Goal: Information Seeking & Learning: Learn about a topic

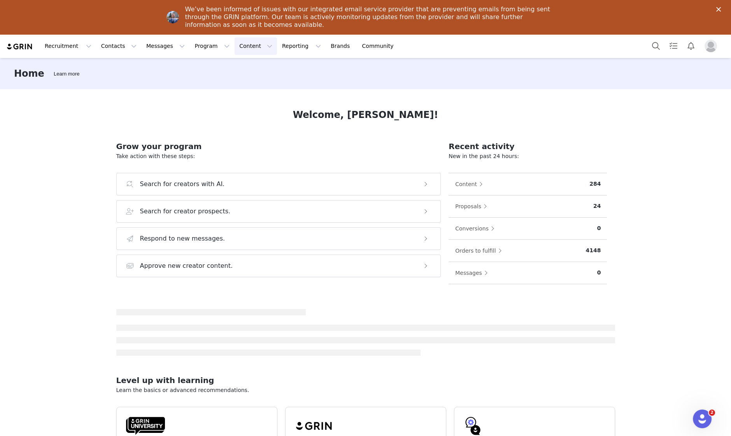
click at [240, 45] on button "Content Content" at bounding box center [256, 46] width 42 height 18
click at [243, 58] on div "Creator Content Media Library Social Listening" at bounding box center [249, 83] width 62 height 50
click at [244, 68] on p "Creator Content" at bounding box center [247, 69] width 44 height 8
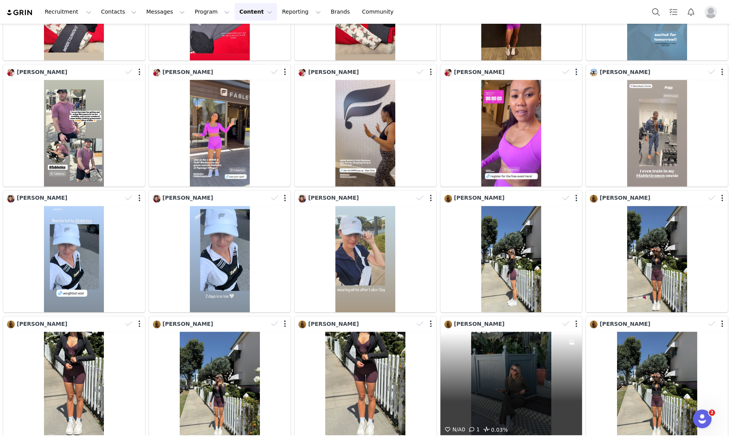
scroll to position [2213, 0]
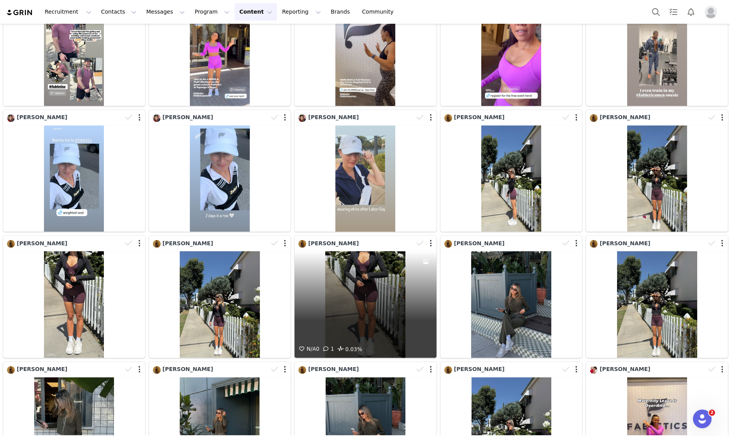
click at [369, 287] on div "N/A 0 1 0.03%" at bounding box center [365, 304] width 142 height 106
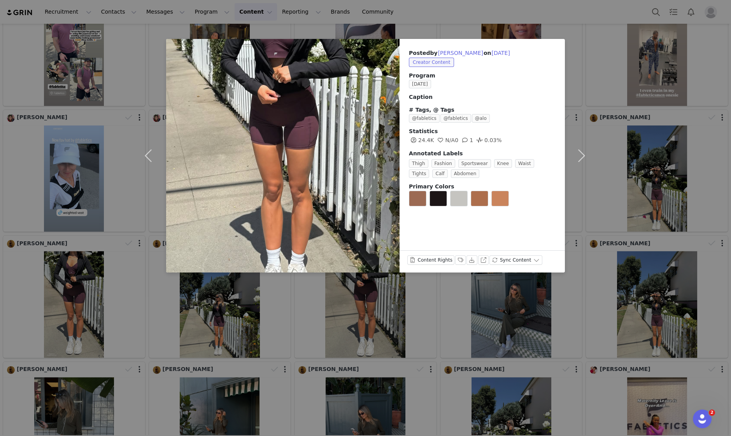
click at [413, 306] on div "Posted by [PERSON_NAME] on [DATE] Creator Content Program [DATE] Caption # Tags…" at bounding box center [365, 218] width 731 height 436
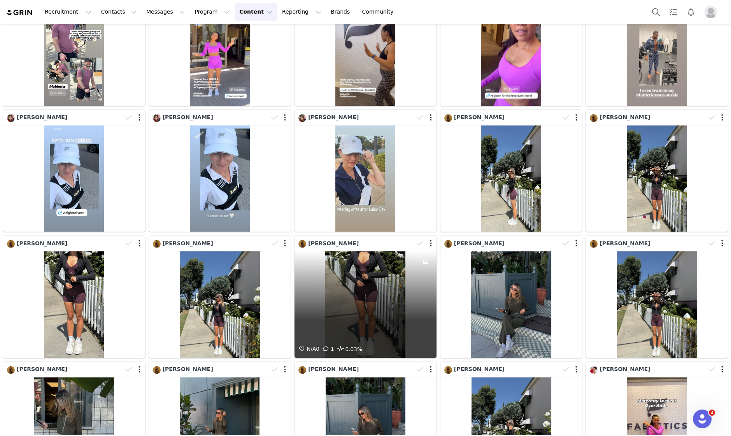
click at [397, 318] on div "N/A 0 1 0.03%" at bounding box center [365, 304] width 142 height 106
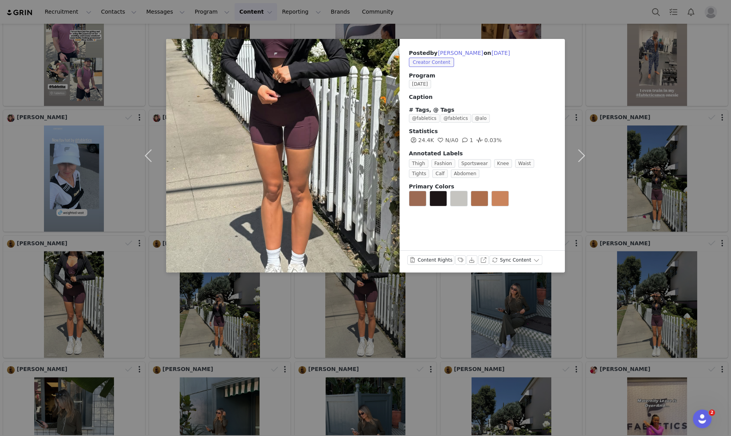
click at [541, 348] on div "Posted by [PERSON_NAME] on [DATE] Creator Content Program [DATE] Caption # Tags…" at bounding box center [365, 218] width 731 height 436
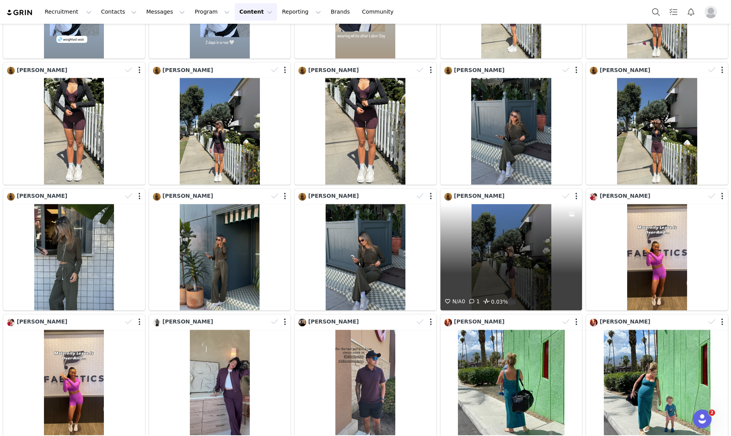
scroll to position [2387, 0]
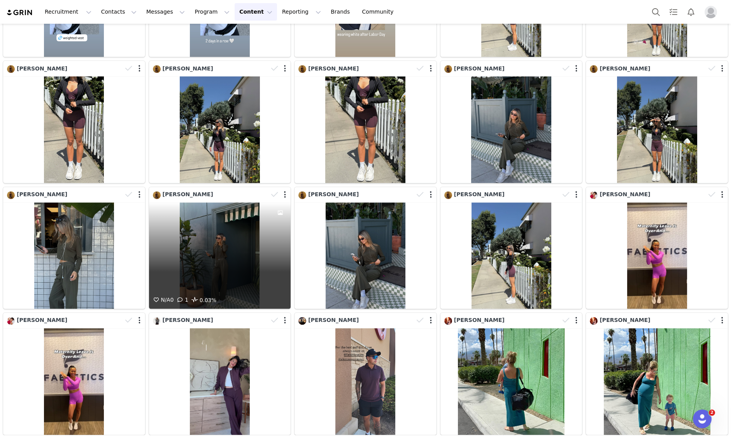
click at [227, 221] on div "N/A 0 1 0.03%" at bounding box center [220, 255] width 142 height 106
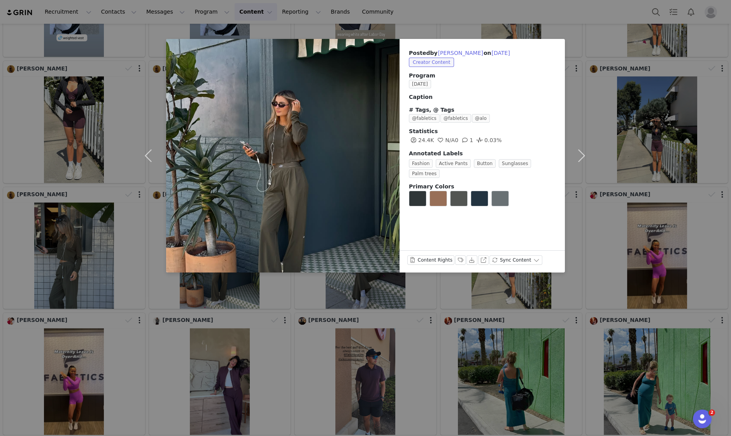
click at [329, 306] on div "Posted by [PERSON_NAME] on [DATE] Creator Content Program [DATE] Caption # Tags…" at bounding box center [365, 218] width 731 height 436
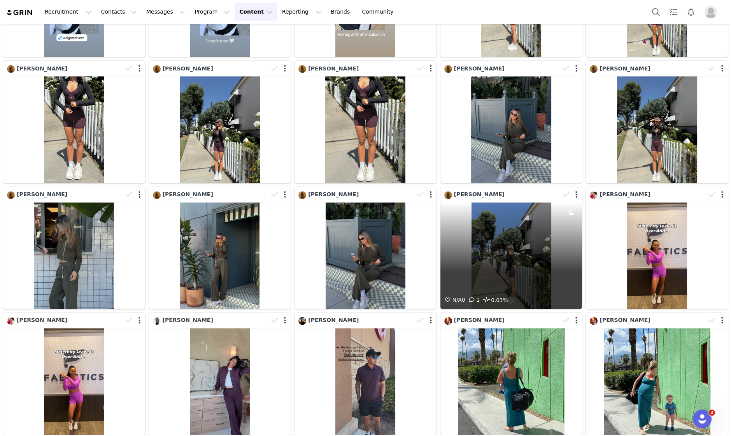
click at [515, 238] on div "N/A 0 1 0.03%" at bounding box center [511, 255] width 142 height 106
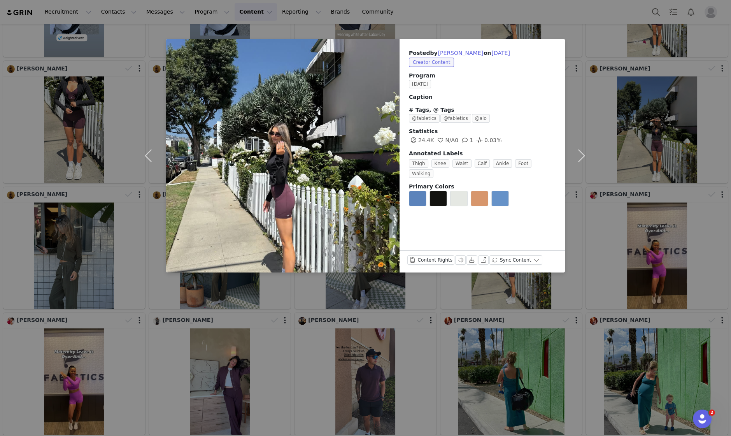
click at [466, 319] on div "Posted by [PERSON_NAME] on [DATE] Creator Content Program [DATE] Caption # Tags…" at bounding box center [365, 218] width 731 height 436
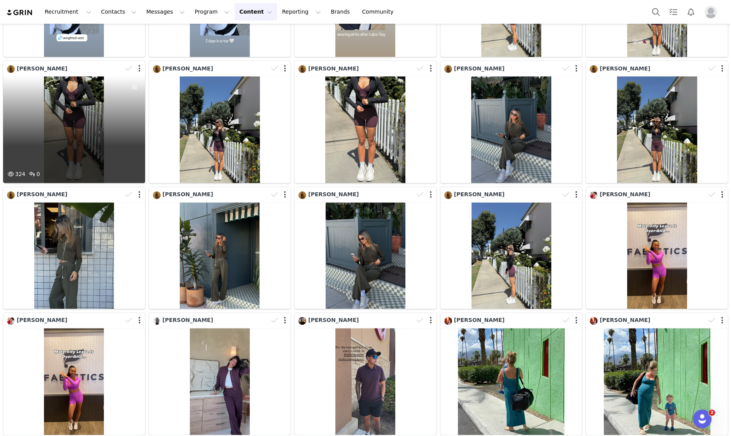
click at [124, 100] on div at bounding box center [134, 122] width 21 height 93
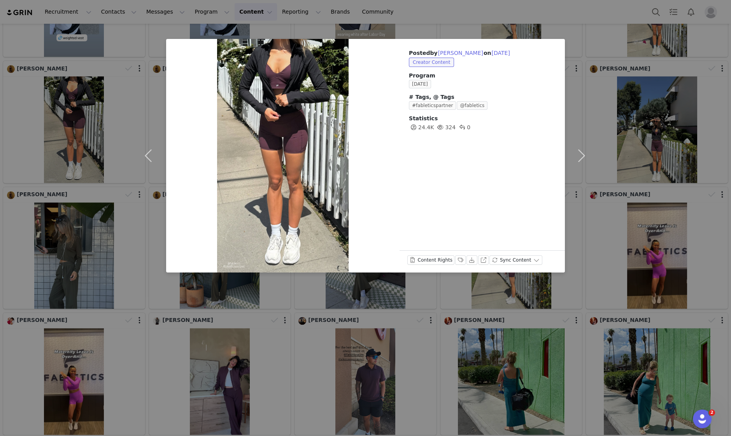
click at [627, 213] on div "Posted by [PERSON_NAME] on [DATE] Creator Content Program [DATE] # Tags, @ Tags…" at bounding box center [365, 218] width 731 height 436
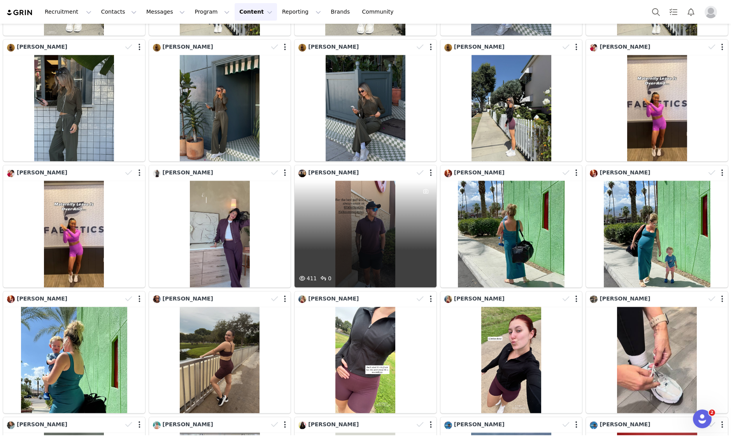
scroll to position [2529, 0]
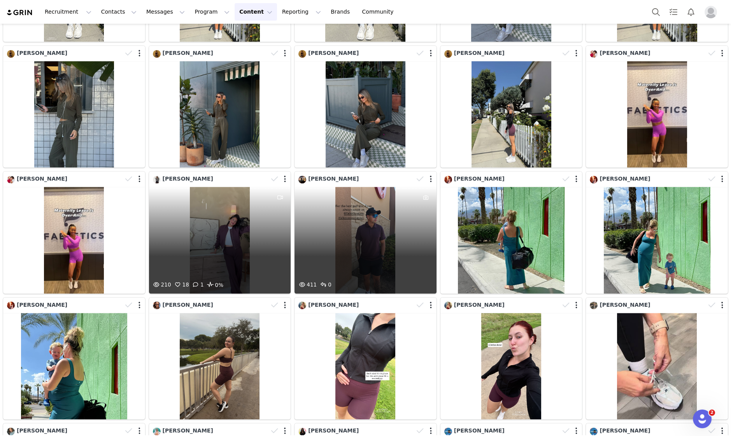
click at [221, 229] on div "210 18 1 0%" at bounding box center [220, 240] width 142 height 106
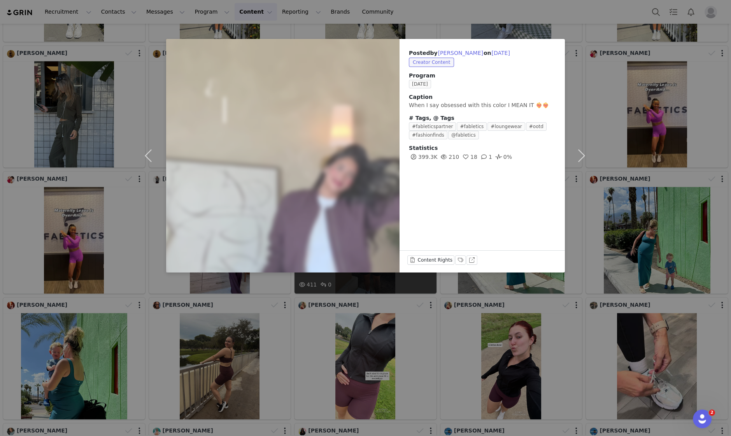
click at [229, 221] on div at bounding box center [282, 155] width 257 height 257
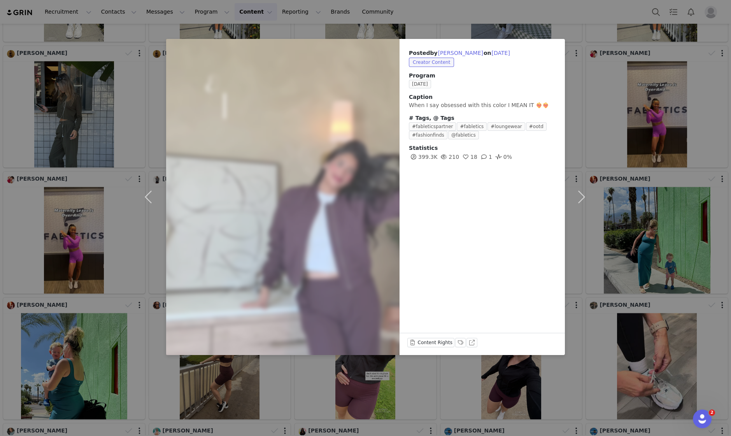
click at [116, 257] on div "Posted by [PERSON_NAME] on [DATE] Creator Content Program [DATE] Caption When I…" at bounding box center [365, 218] width 731 height 436
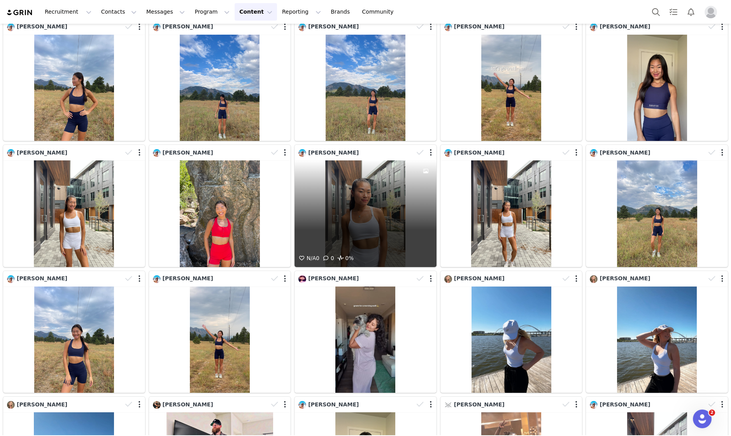
scroll to position [0, 0]
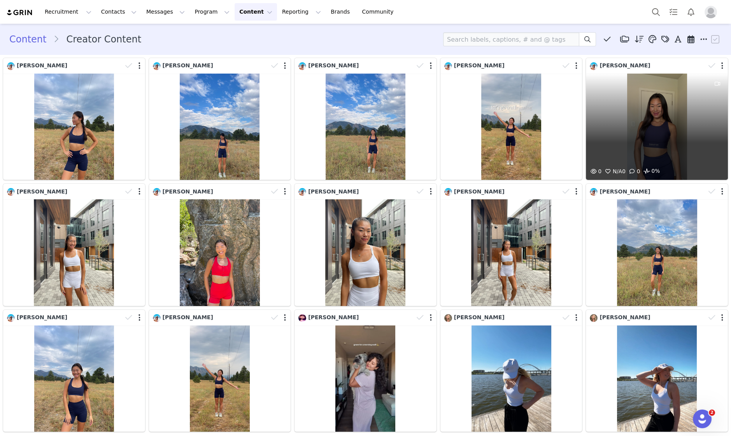
click at [672, 135] on div "0 N/A 0 0 0%" at bounding box center [657, 127] width 142 height 106
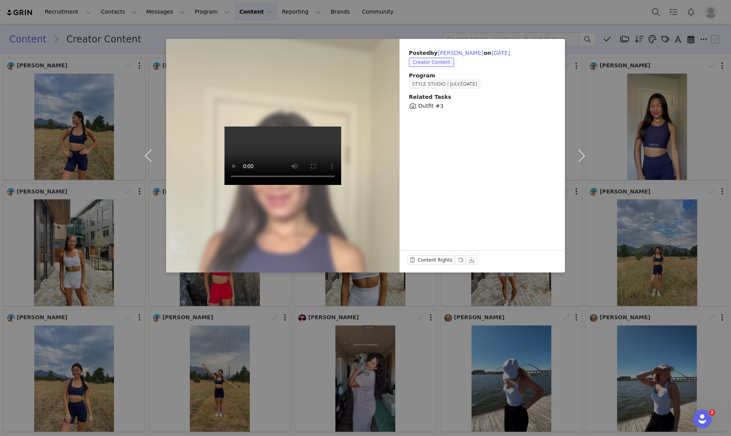
click at [254, 144] on video at bounding box center [282, 155] width 117 height 58
click at [314, 322] on div "Posted by [PERSON_NAME] on [DATE] Creator Content Program STYLE STUDIO | JULY/[…" at bounding box center [365, 218] width 731 height 436
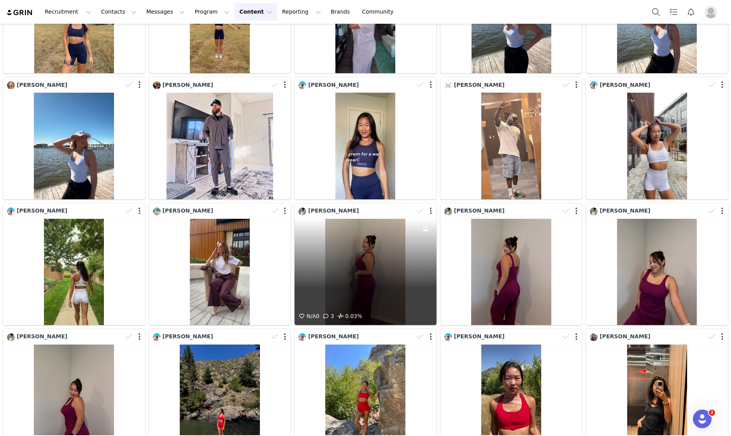
scroll to position [373, 0]
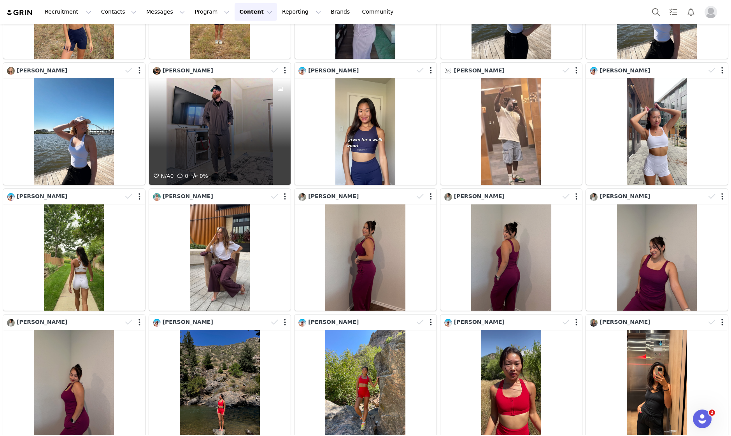
click at [238, 133] on div "N/A 0 0 0%" at bounding box center [220, 131] width 142 height 106
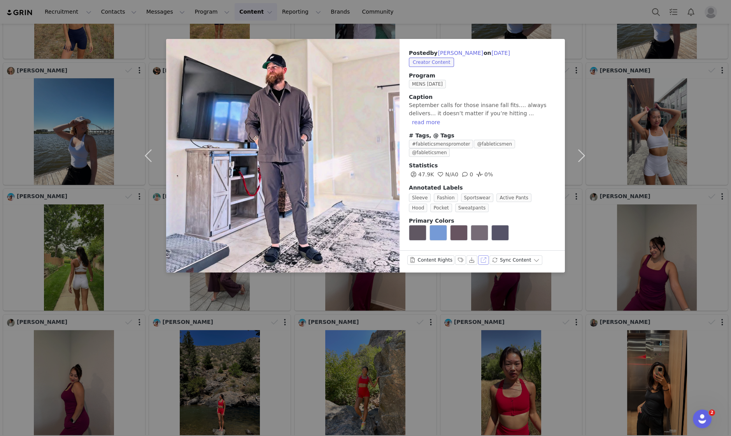
click at [479, 259] on button "View on Instagram" at bounding box center [483, 259] width 11 height 9
drag, startPoint x: 361, startPoint y: 346, endPoint x: 359, endPoint y: 330, distance: 16.5
click at [361, 346] on div "Posted by [PERSON_NAME] on [DATE] Creator Content Program MENS [DATE] Caption S…" at bounding box center [365, 218] width 731 height 436
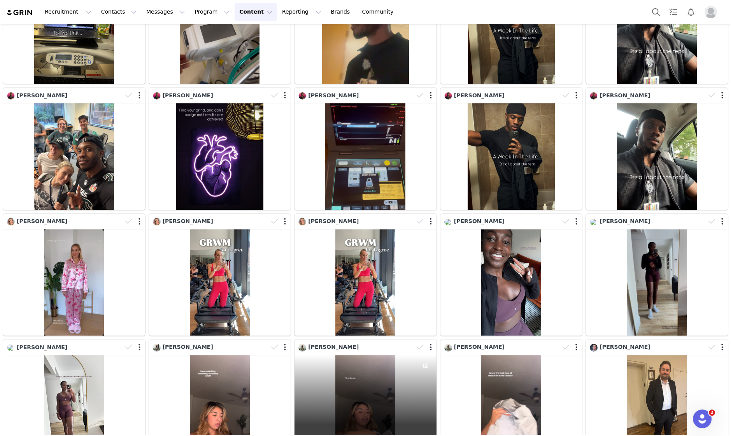
scroll to position [1498, 0]
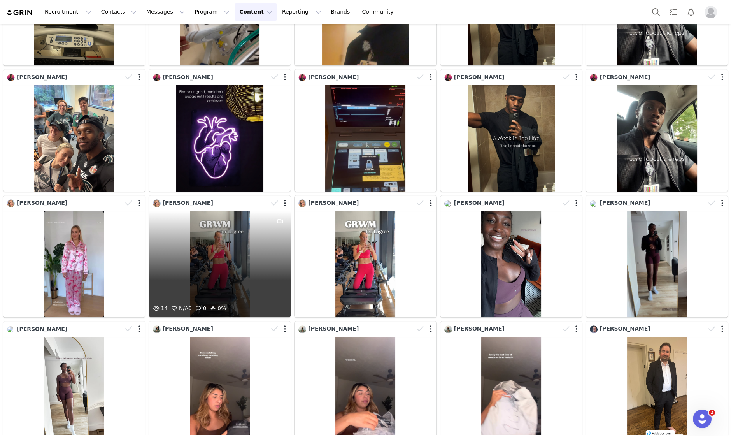
click at [253, 263] on div "14 N/A 0 0 0%" at bounding box center [220, 264] width 142 height 106
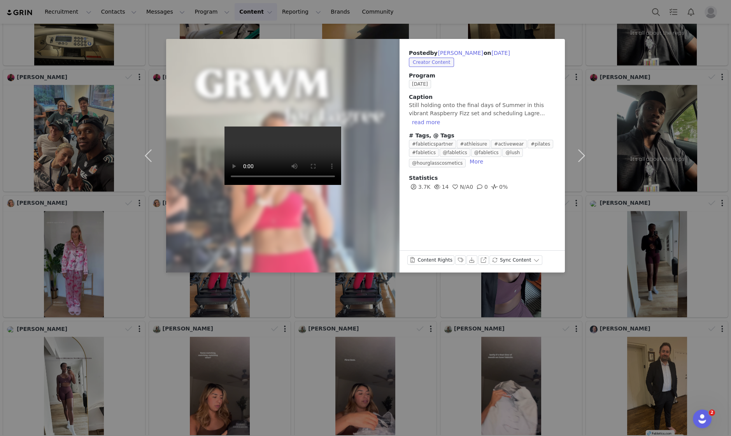
click at [296, 336] on div "Posted by [PERSON_NAME] on [DATE] Creator Content Program [DATE] Caption Still …" at bounding box center [365, 218] width 731 height 436
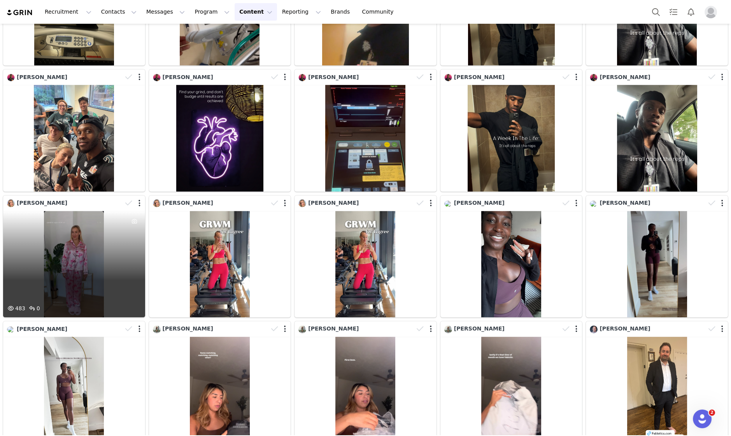
click at [53, 244] on div "483 0" at bounding box center [74, 264] width 142 height 106
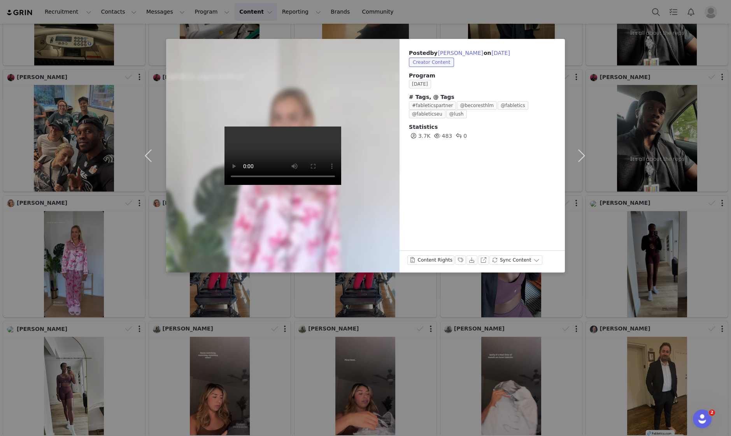
click at [252, 185] on video at bounding box center [282, 155] width 117 height 58
click at [270, 185] on video at bounding box center [282, 155] width 117 height 58
click at [261, 306] on div "Posted by [PERSON_NAME] on [DATE] Creator Content Program [DATE] # Tags, @ Tags…" at bounding box center [365, 218] width 731 height 436
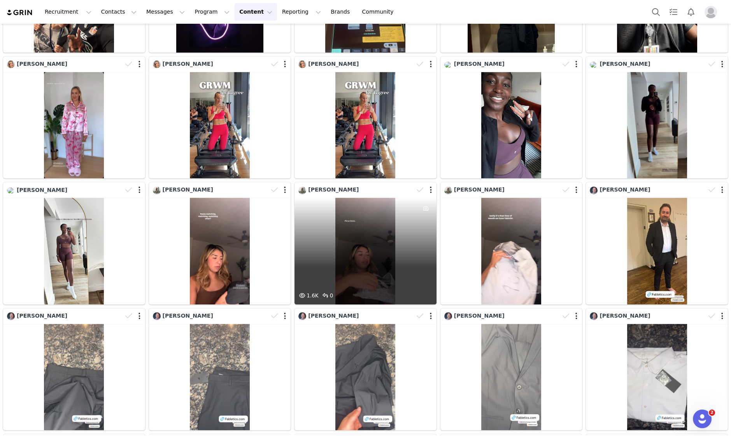
scroll to position [1637, 0]
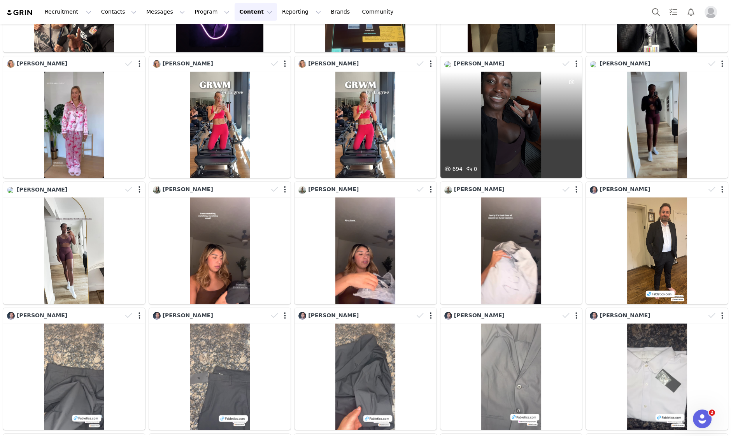
click at [538, 124] on div "694 0" at bounding box center [511, 125] width 142 height 106
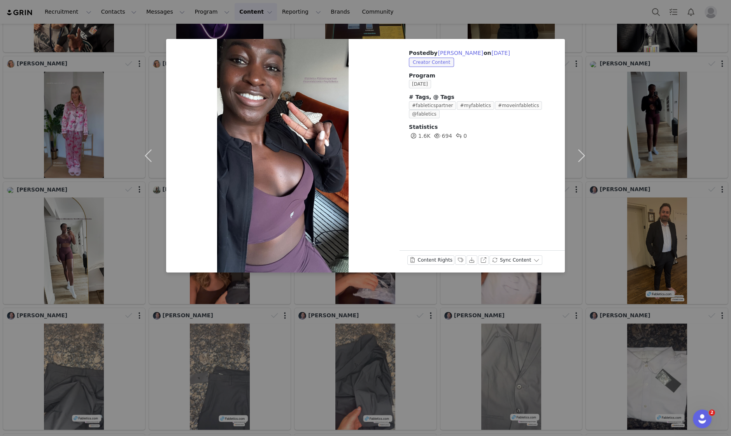
click at [330, 169] on div at bounding box center [282, 155] width 233 height 233
click at [278, 336] on div "Posted by [PERSON_NAME] on [DATE] Creator Content Program [DATE] # Tags, @ Tags…" at bounding box center [365, 218] width 731 height 436
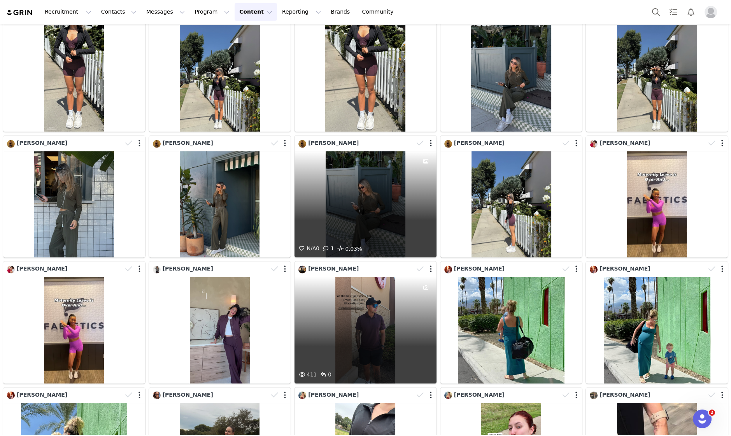
scroll to position [2443, 0]
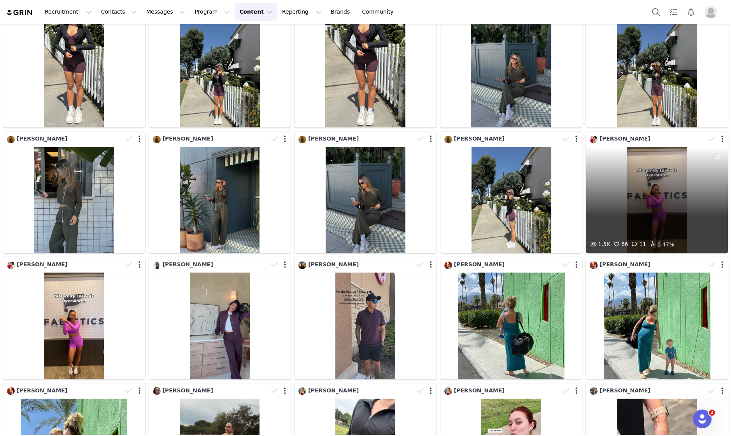
click at [624, 197] on div "1.5K 66 11 0.47%" at bounding box center [657, 200] width 142 height 106
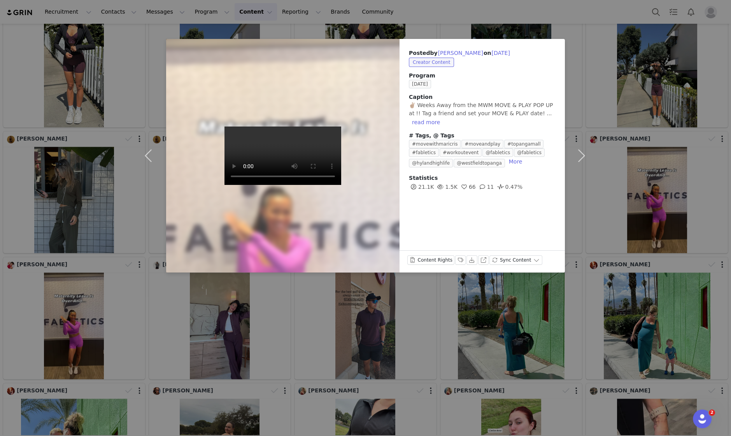
click at [240, 176] on video at bounding box center [282, 155] width 117 height 58
click at [278, 314] on div "Posted by [PERSON_NAME] on [DATE] Creator Content Program [DATE] Caption ✌🏽 Wee…" at bounding box center [365, 218] width 731 height 436
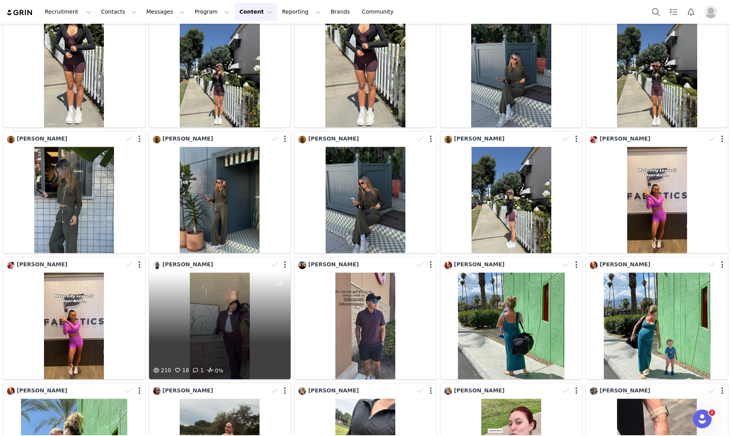
click at [275, 311] on div at bounding box center [280, 318] width 21 height 93
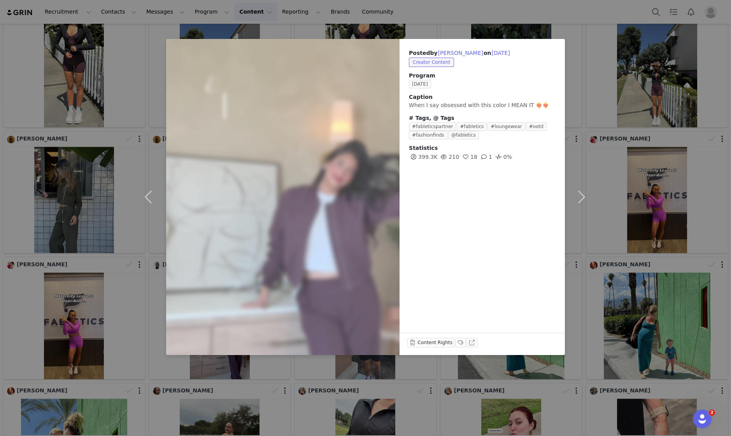
click at [475, 344] on div "Content Rights Labels & Tags View on TikTok" at bounding box center [482, 344] width 150 height 12
click at [472, 341] on button "View on TikTok" at bounding box center [471, 342] width 11 height 9
click at [599, 289] on div "Posted by [PERSON_NAME] on [DATE] Creator Content Program [DATE] Caption When I…" at bounding box center [365, 218] width 731 height 436
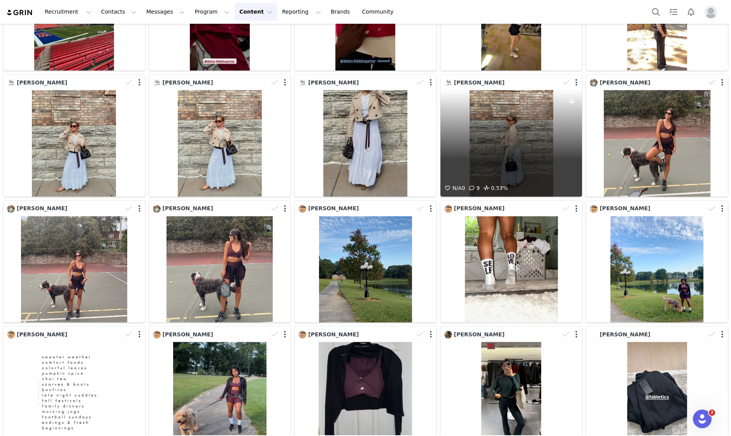
scroll to position [3376, 0]
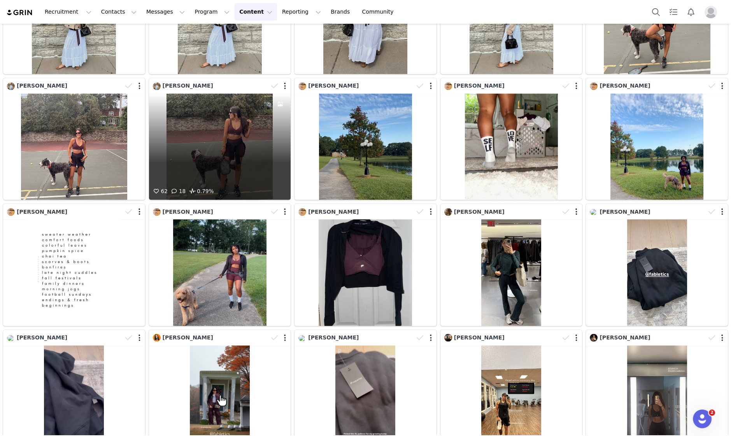
click at [211, 129] on div "62 18 0.79%" at bounding box center [220, 147] width 142 height 106
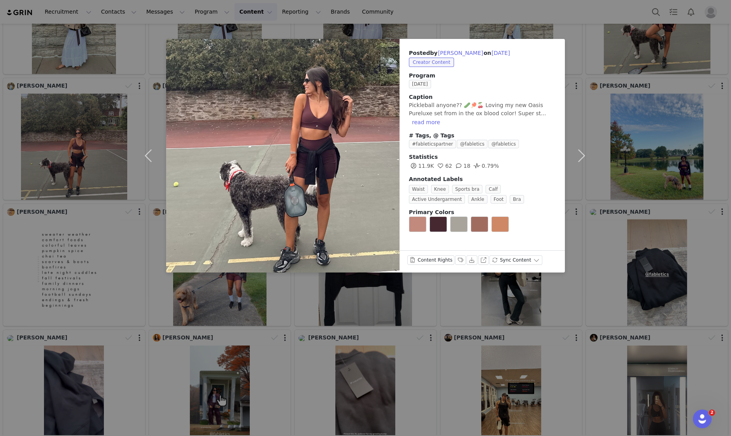
click at [270, 322] on div "Posted by [PERSON_NAME] on [DATE] Creator Content Program [DATE] Caption Pickle…" at bounding box center [365, 218] width 731 height 436
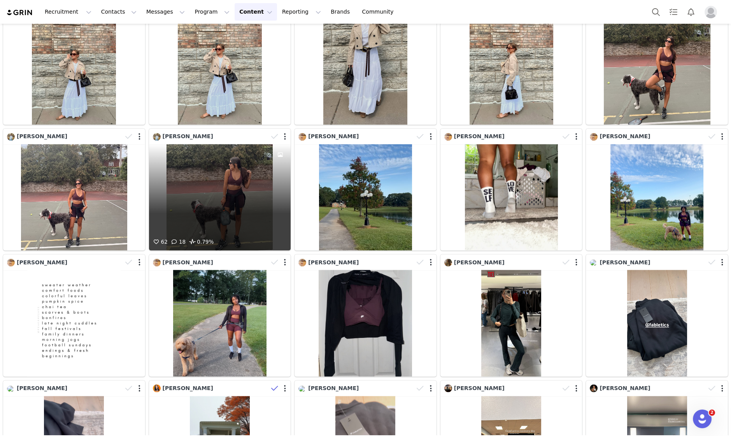
scroll to position [3363, 0]
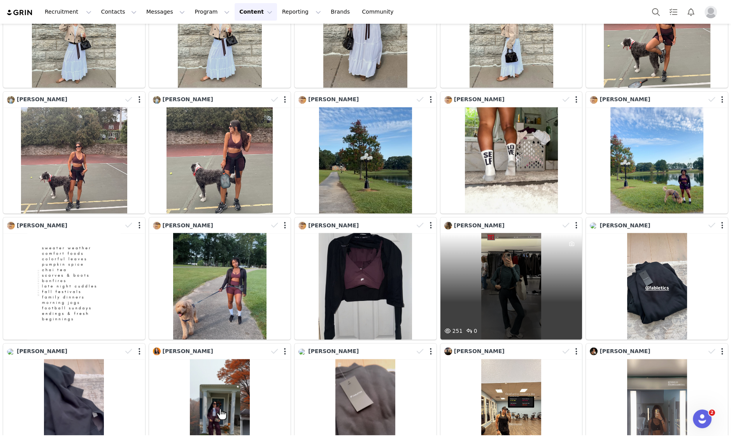
click at [460, 272] on div "251 0" at bounding box center [511, 286] width 142 height 106
